Goal: Navigation & Orientation: Find specific page/section

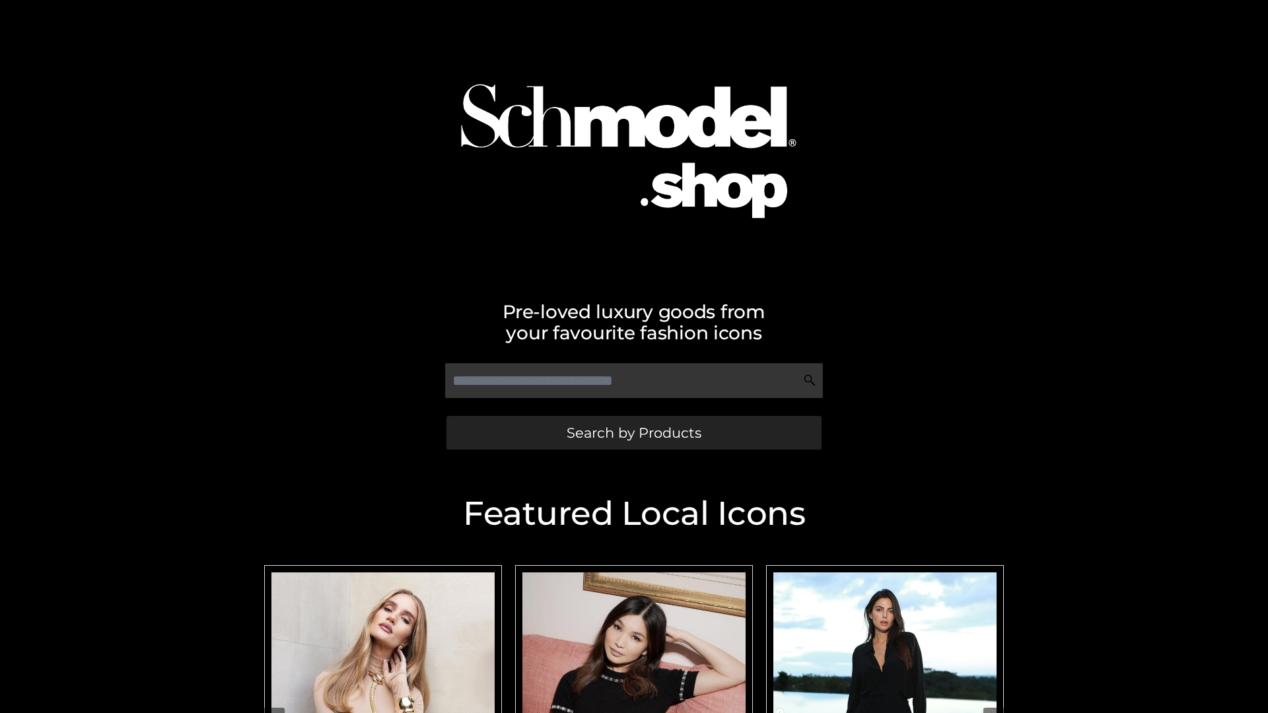
click at [633, 433] on span "Search by Products" at bounding box center [634, 433] width 135 height 14
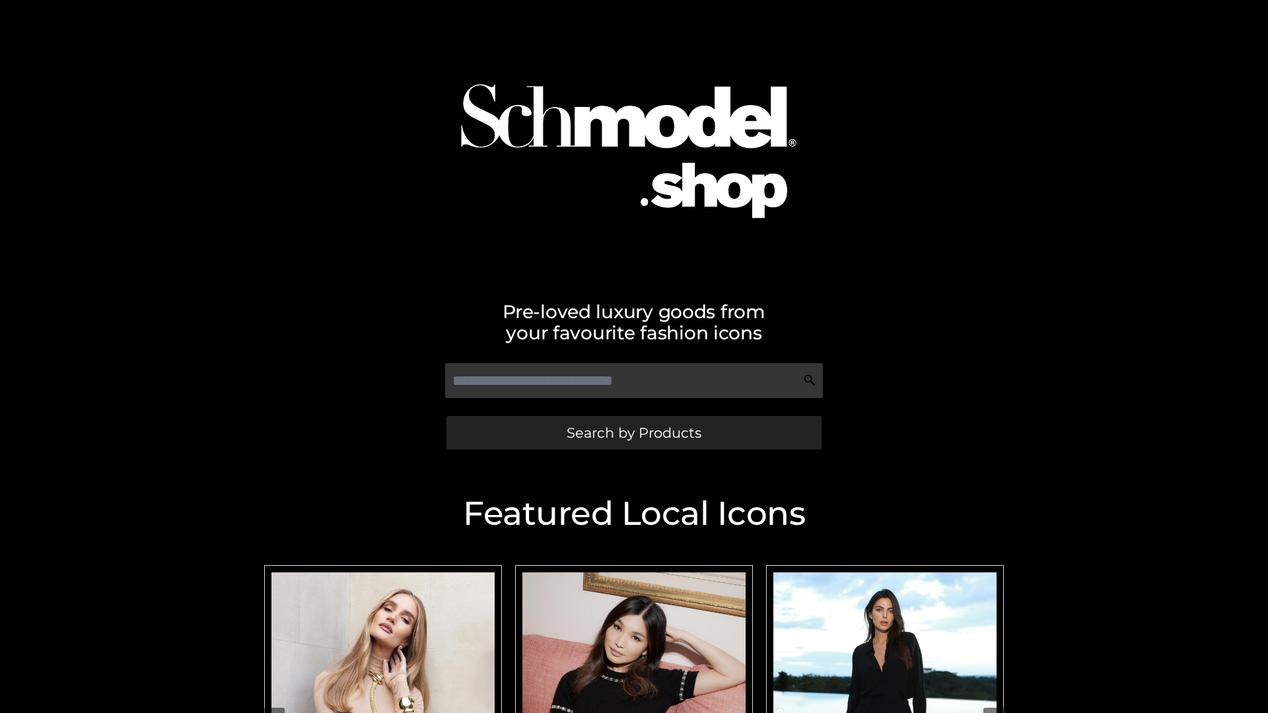
click at [633, 433] on span "Search by Products" at bounding box center [634, 433] width 135 height 14
